Goal: Book appointment/travel/reservation: Book appointment/travel/reservation

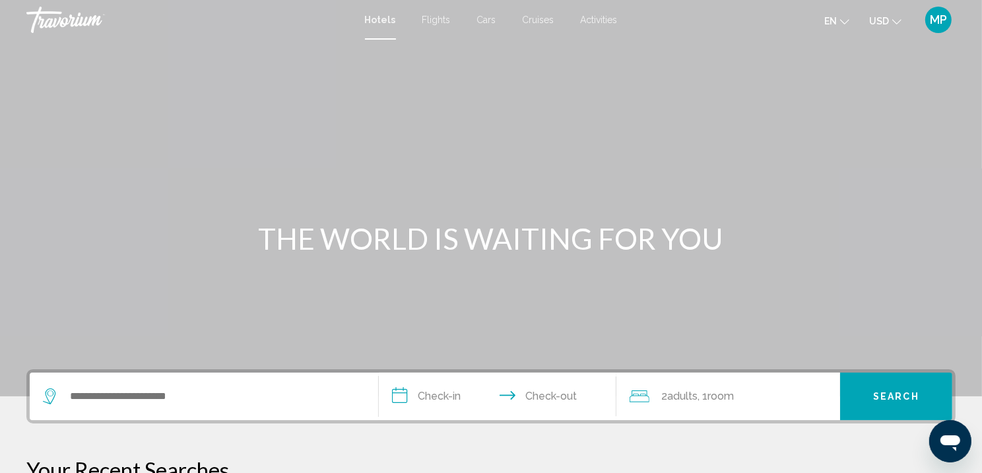
click at [88, 406] on div "Search widget" at bounding box center [204, 396] width 322 height 48
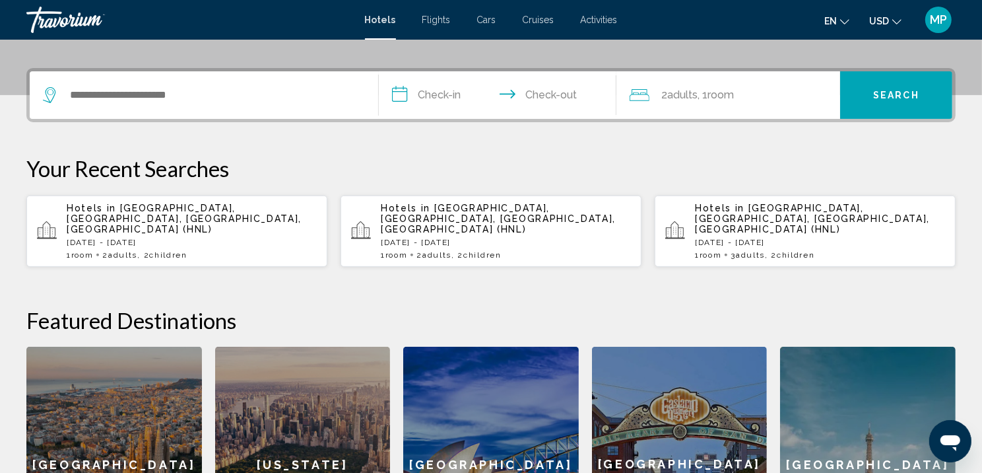
scroll to position [345, 0]
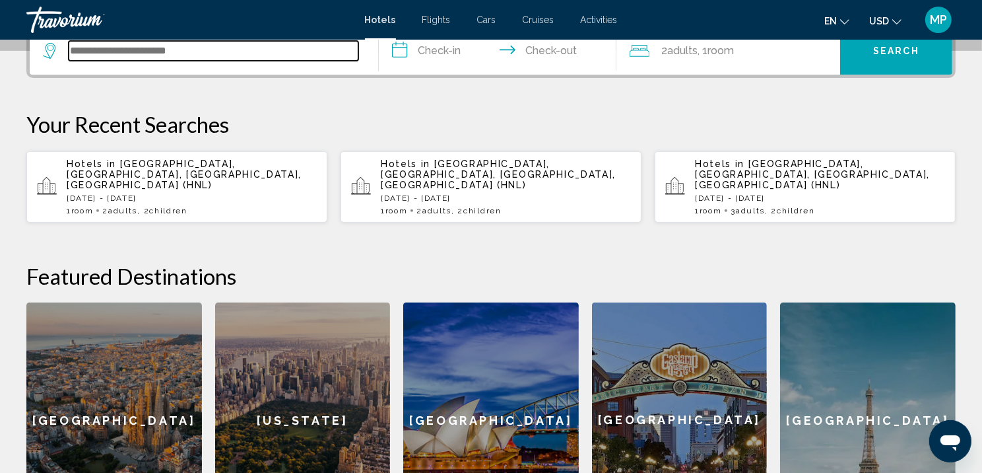
click at [100, 61] on input "Search widget" at bounding box center [214, 51] width 290 height 20
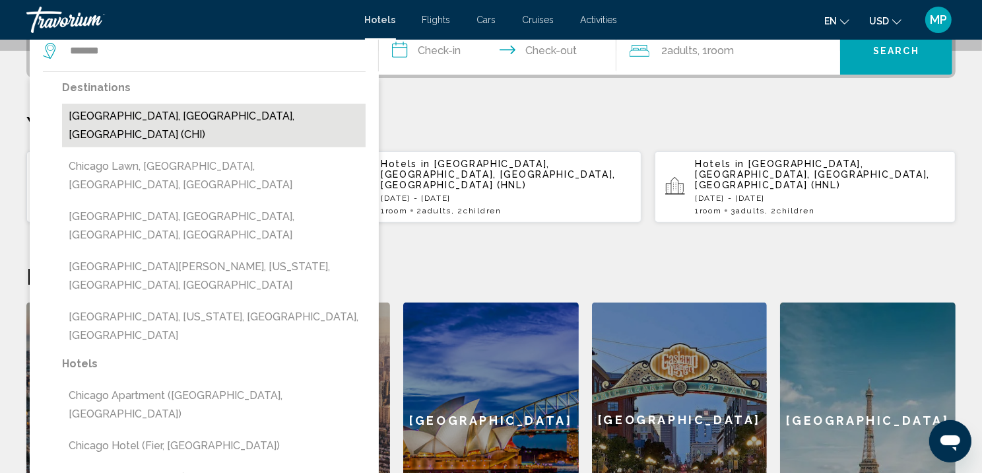
click at [196, 139] on button "Chicago, IL, United States (CHI)" at bounding box center [214, 126] width 304 height 44
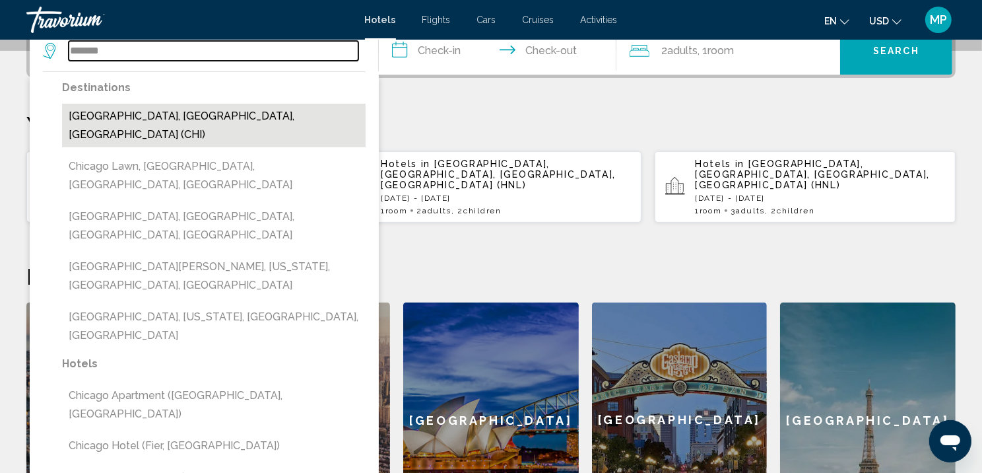
type input "**********"
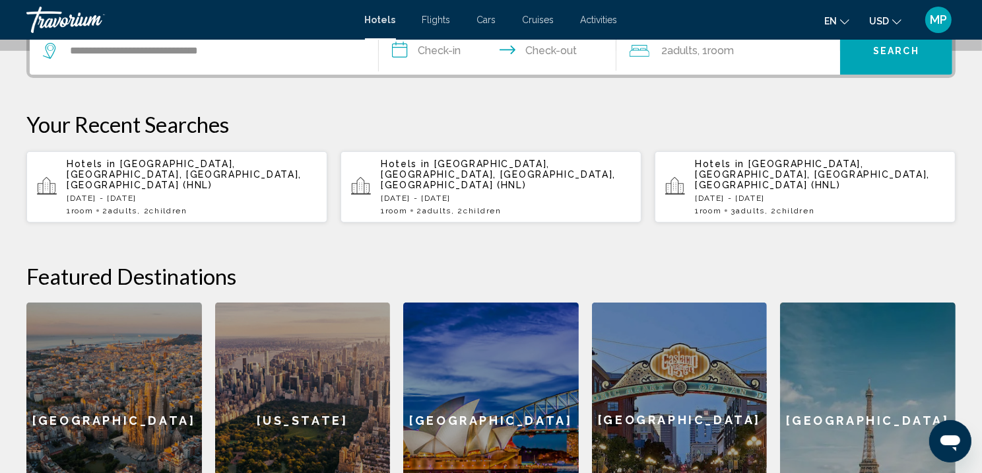
click at [430, 74] on input "**********" at bounding box center [500, 52] width 243 height 51
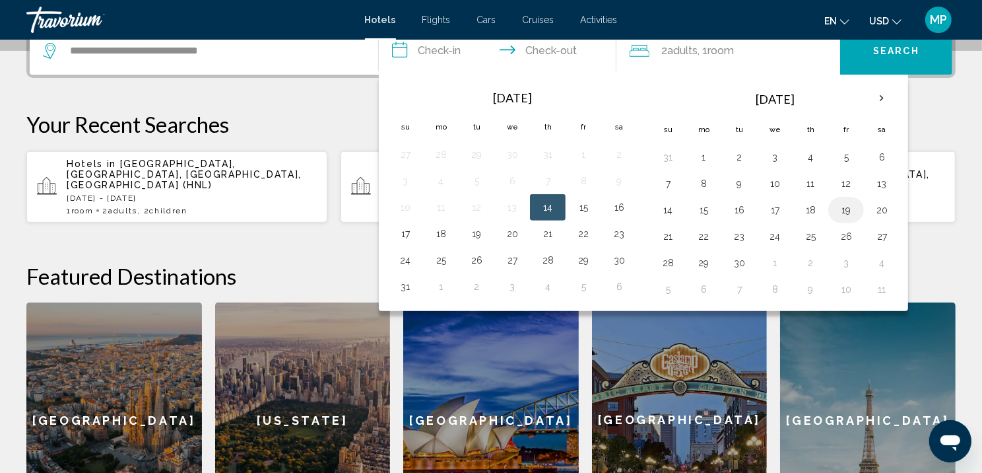
click at [857, 219] on button "19" at bounding box center [846, 210] width 21 height 18
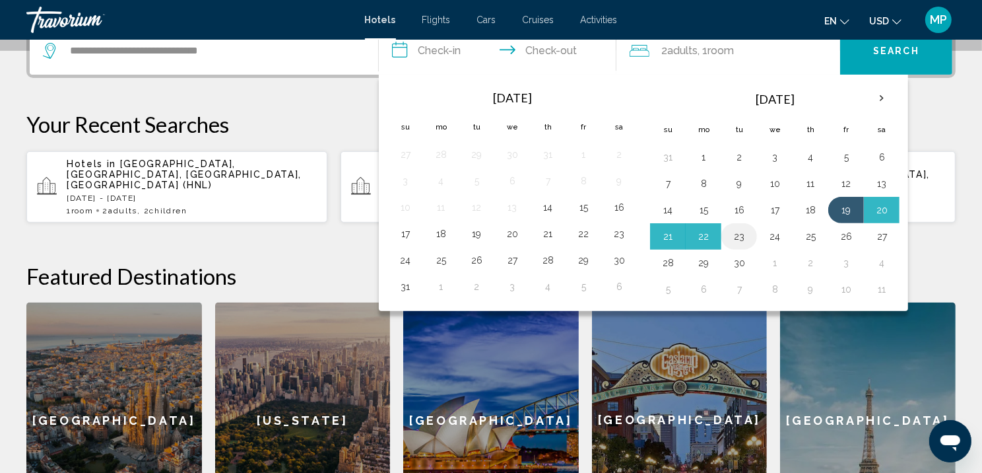
click at [741, 246] on button "23" at bounding box center [739, 236] width 21 height 18
type input "**********"
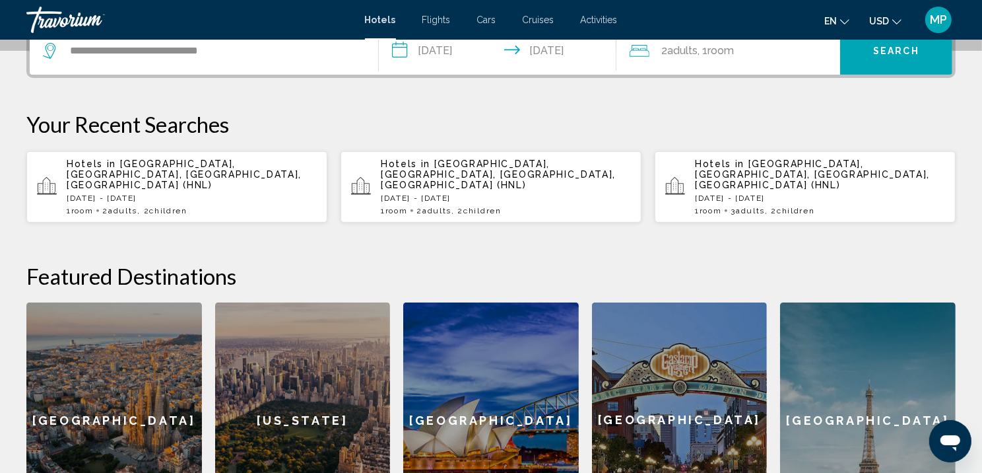
click at [900, 57] on span "Search" at bounding box center [896, 51] width 46 height 11
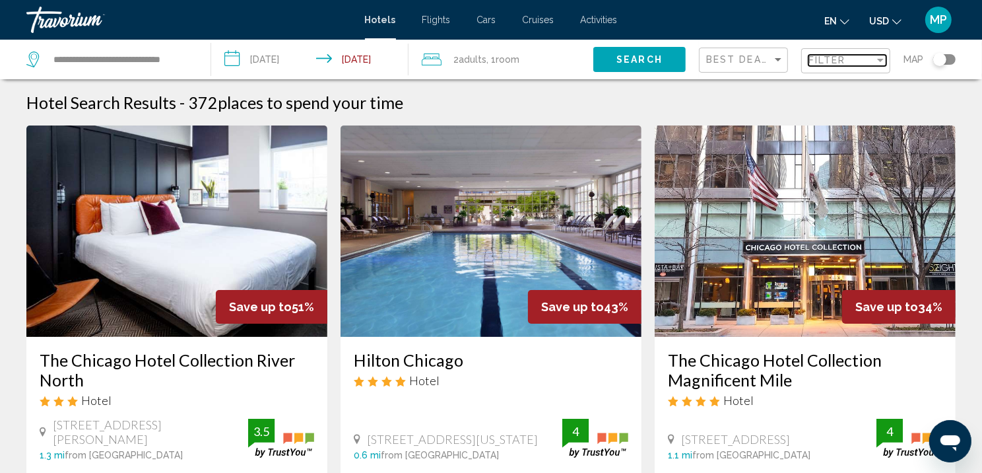
click at [830, 61] on span "Filter" at bounding box center [828, 60] width 38 height 11
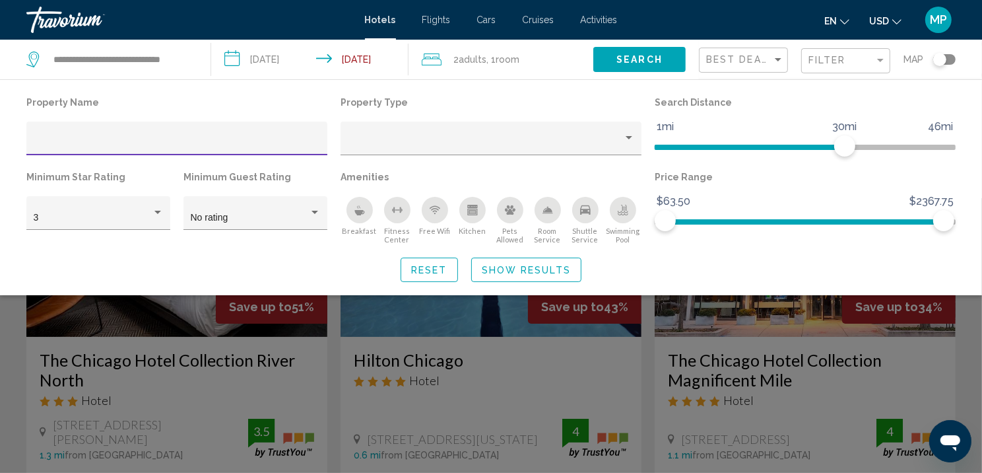
click at [108, 140] on div "Hotel Filters" at bounding box center [177, 142] width 287 height 27
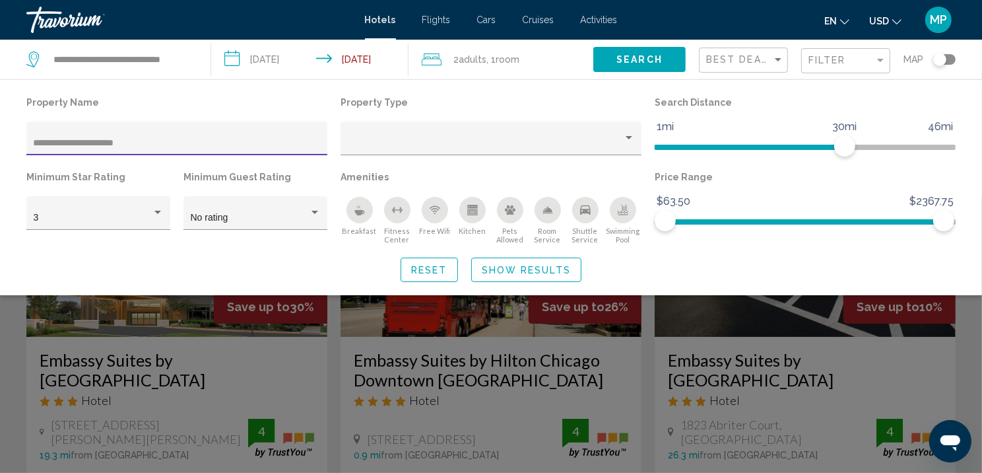
type input "**********"
click at [546, 275] on span "Show Results" at bounding box center [526, 270] width 89 height 11
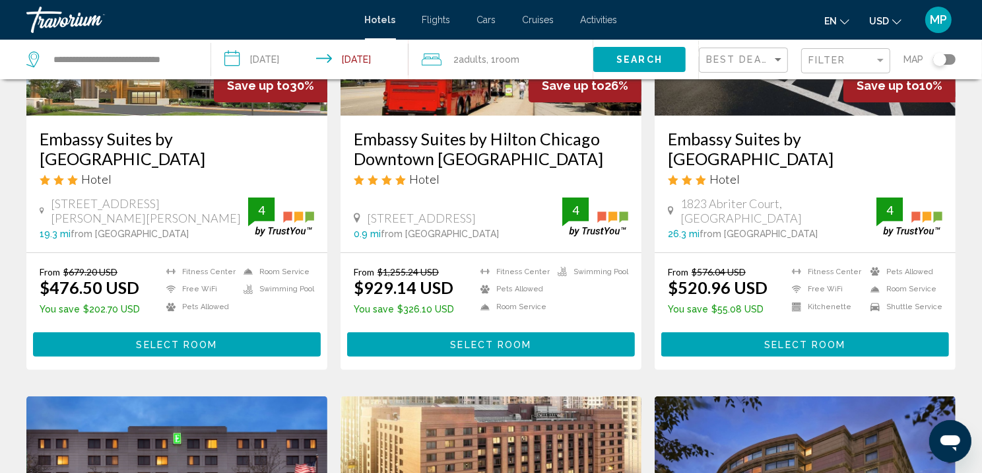
scroll to position [198, 0]
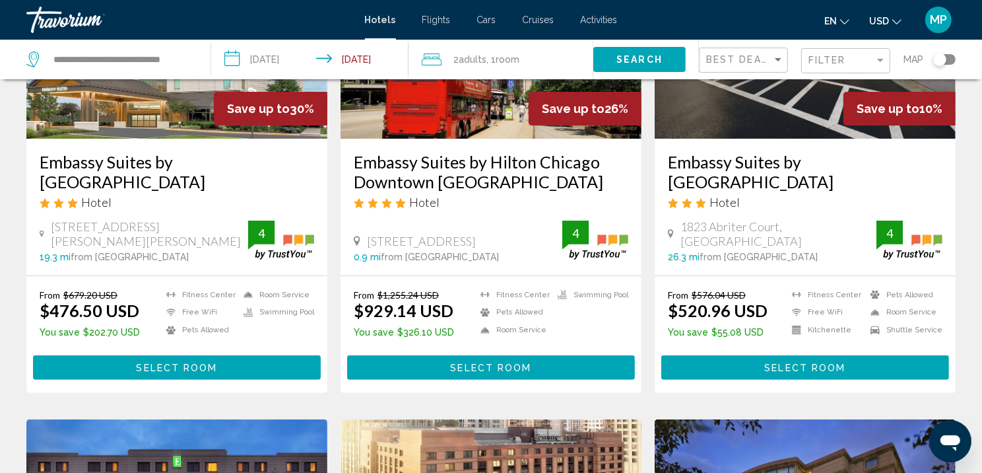
click at [517, 380] on button "Select Room" at bounding box center [491, 367] width 288 height 24
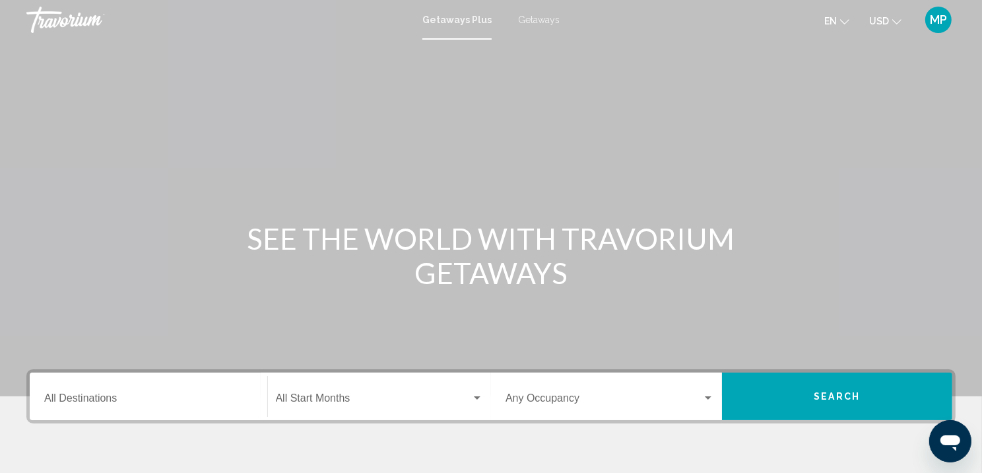
click at [65, 407] on input "Destination All Destinations" at bounding box center [148, 401] width 209 height 12
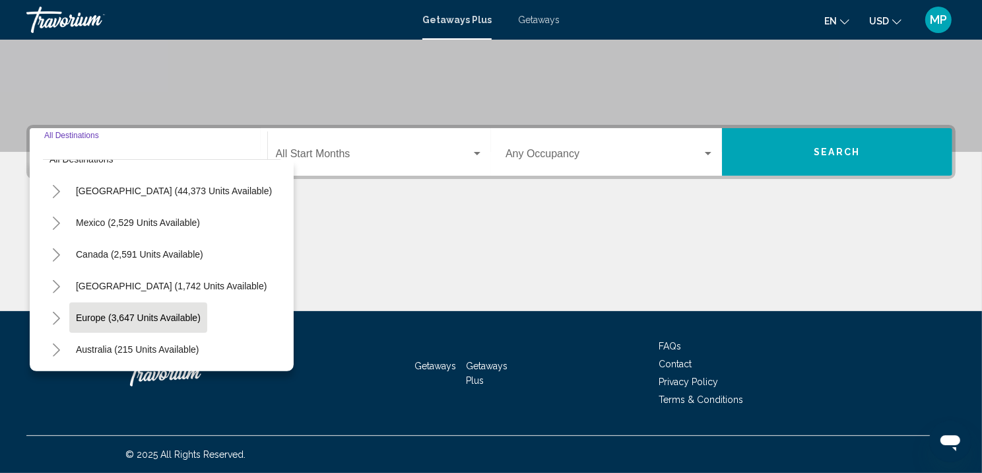
scroll to position [82, 0]
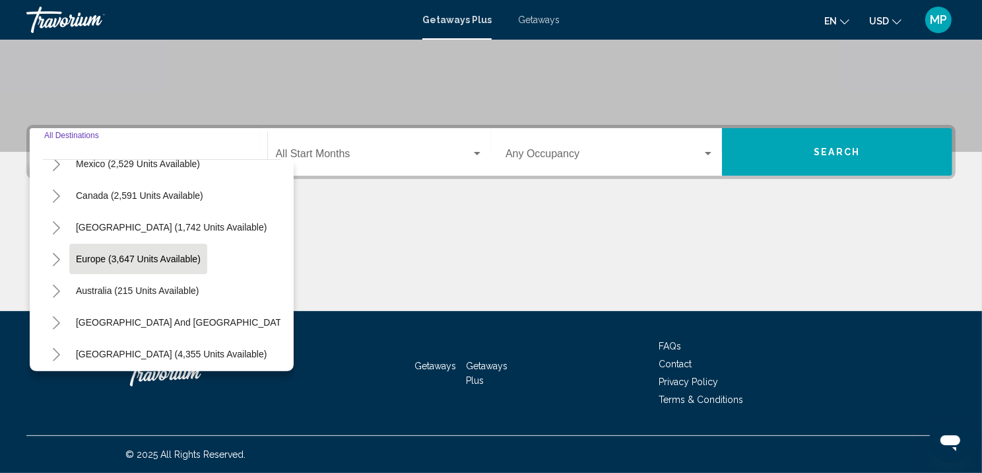
click at [142, 244] on button "Europe (3,647 units available)" at bounding box center [138, 259] width 138 height 30
type input "**********"
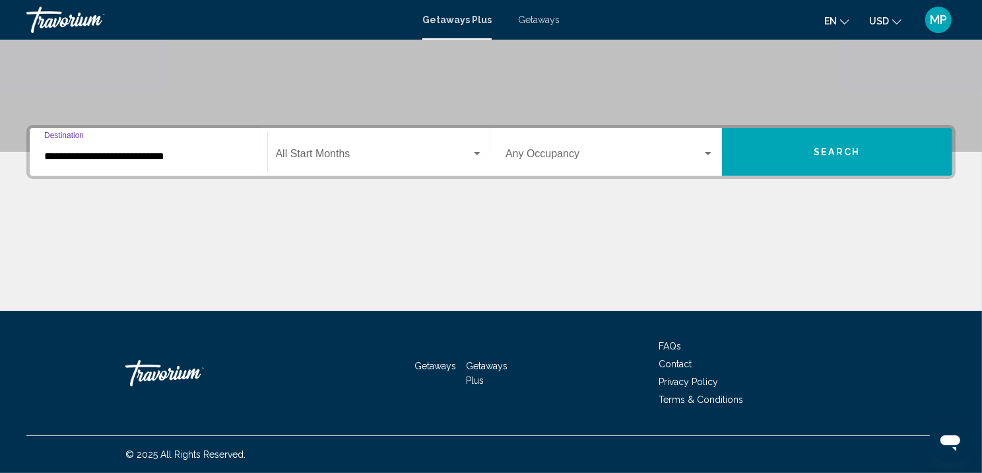
click at [328, 150] on span "Search widget" at bounding box center [374, 156] width 196 height 12
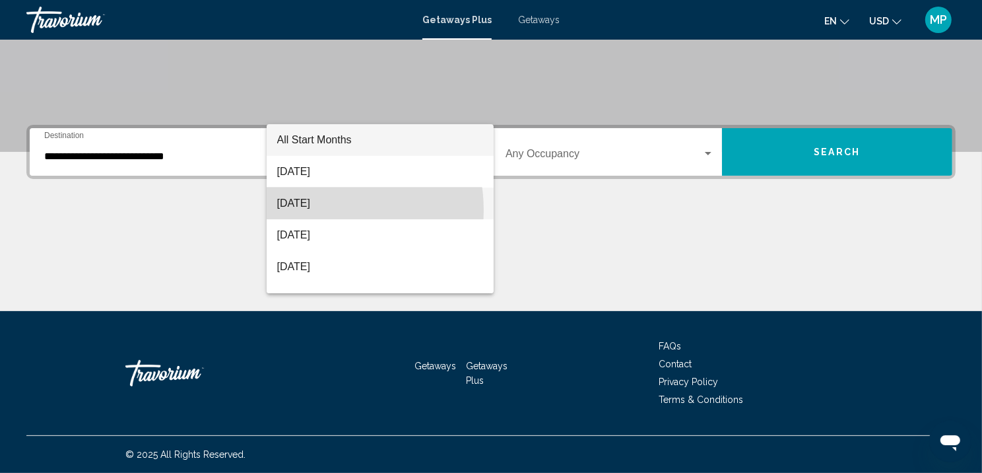
click at [316, 210] on span "September 2025" at bounding box center [380, 203] width 206 height 32
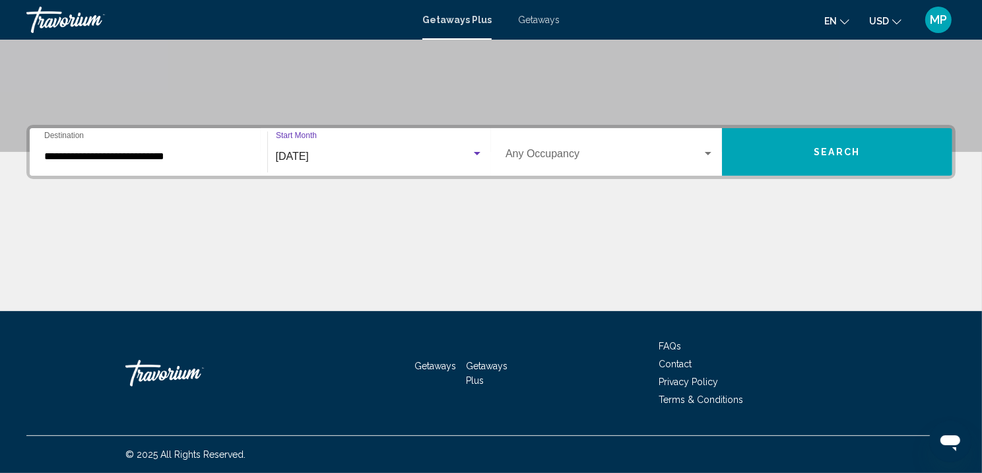
click at [580, 150] on span "Search widget" at bounding box center [604, 156] width 197 height 12
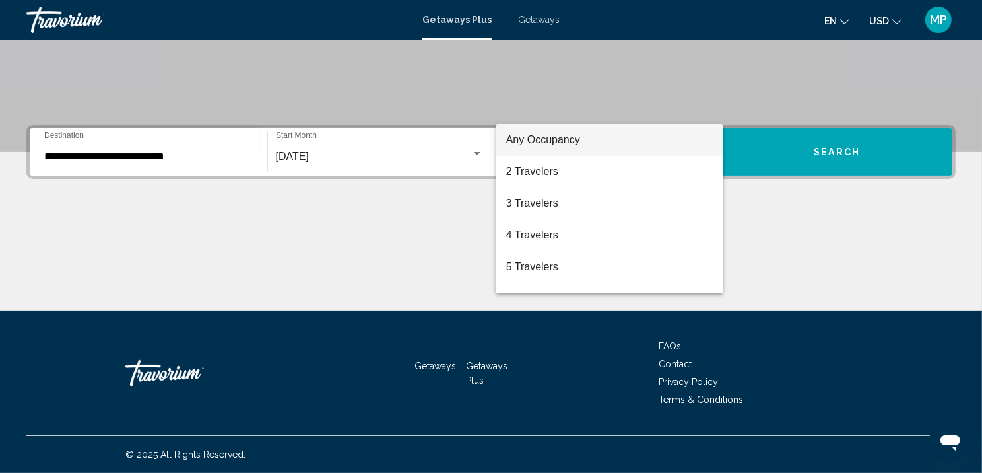
click at [810, 237] on div at bounding box center [491, 236] width 982 height 473
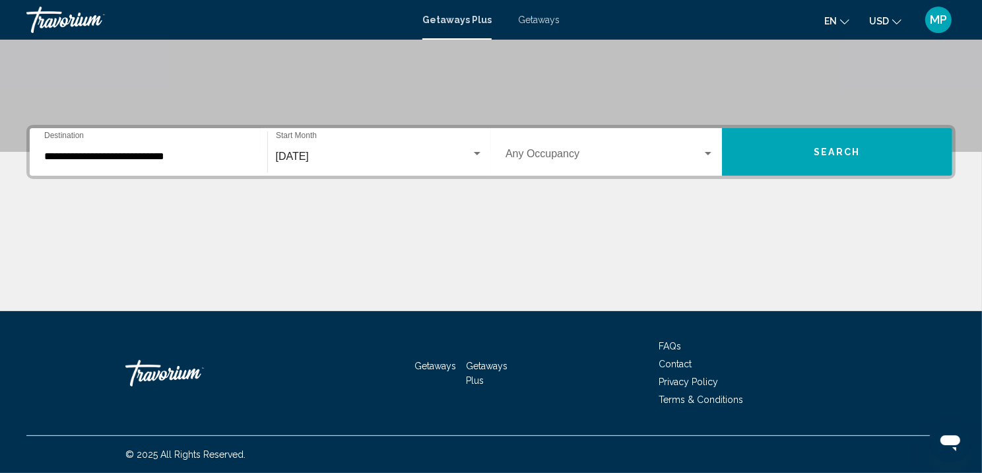
click at [577, 150] on span "Search widget" at bounding box center [604, 156] width 197 height 12
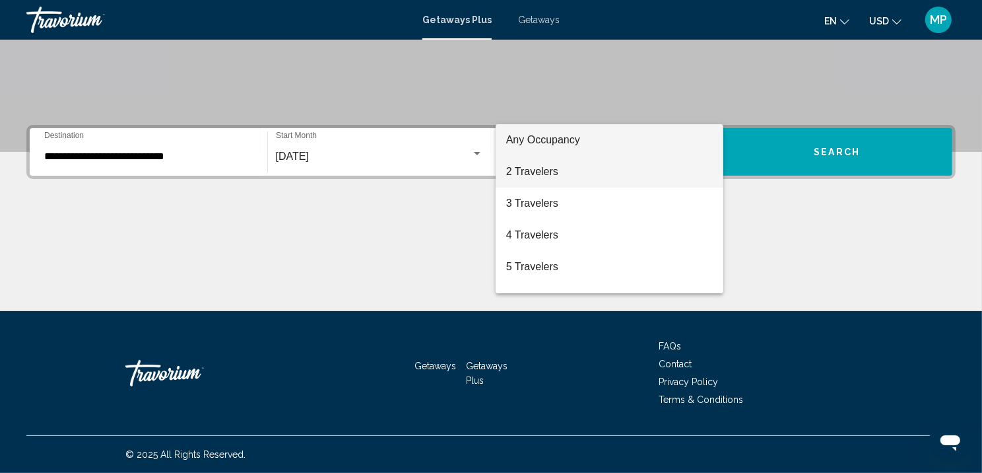
click at [535, 178] on span "2 Travelers" at bounding box center [609, 172] width 207 height 32
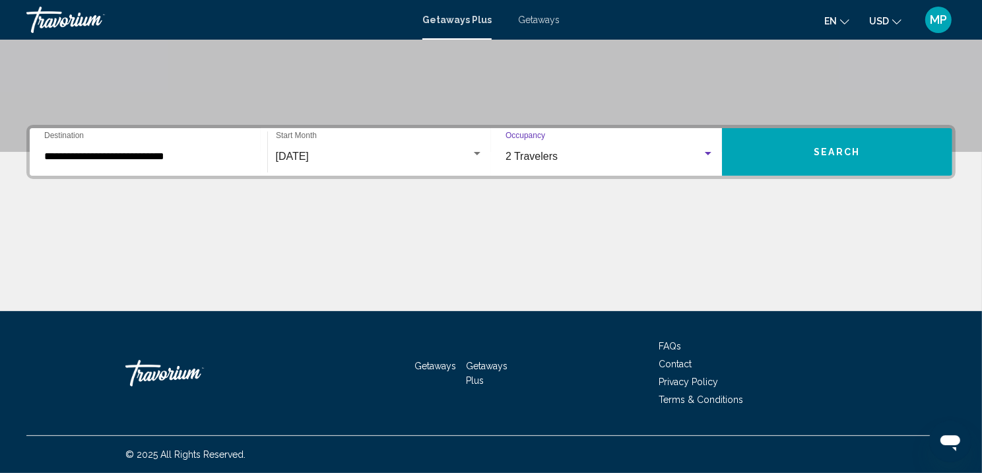
click at [564, 150] on div "2 Travelers" at bounding box center [604, 156] width 197 height 12
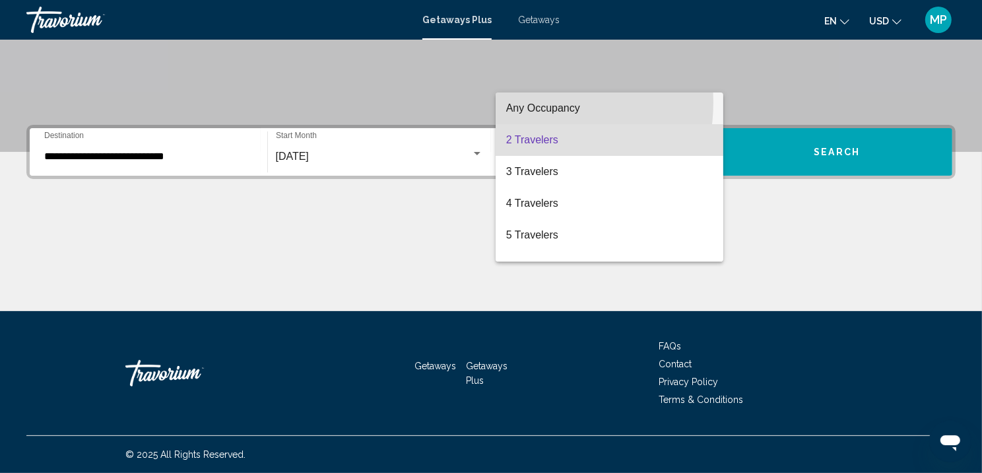
click at [527, 102] on span "Any Occupancy" at bounding box center [543, 107] width 74 height 11
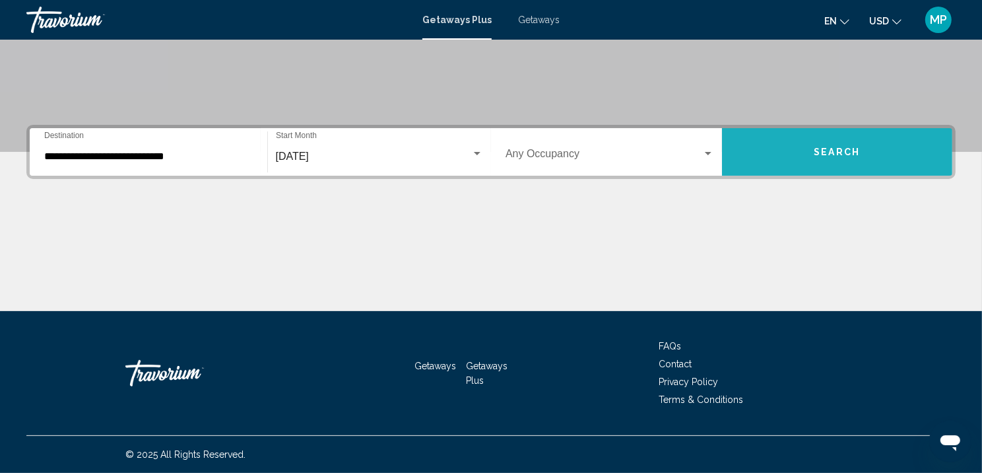
click at [802, 133] on button "Search" at bounding box center [837, 152] width 231 height 48
